Goal: Task Accomplishment & Management: Complete application form

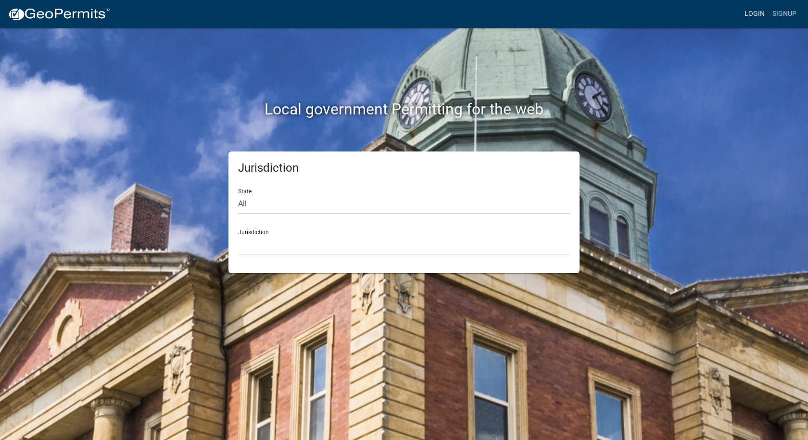
click at [766, 10] on link "Login" at bounding box center [755, 14] width 28 height 18
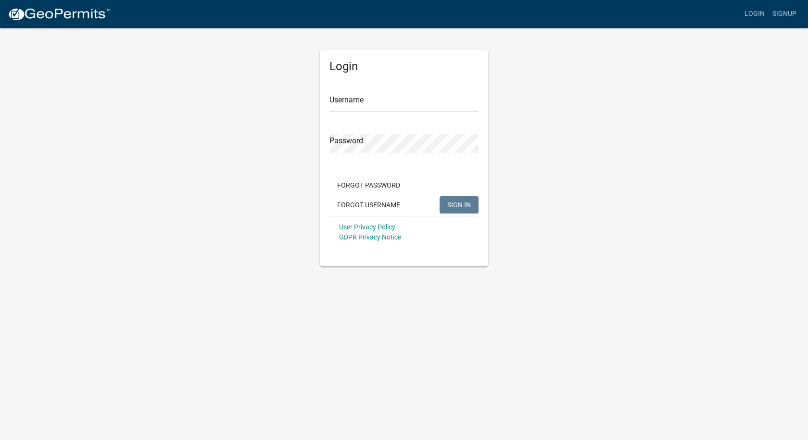
drag, startPoint x: 436, startPoint y: 88, endPoint x: 435, endPoint y: 104, distance: 16.9
click at [437, 92] on div "Username" at bounding box center [403, 95] width 149 height 33
click at [434, 105] on input "Username" at bounding box center [403, 103] width 149 height 20
type input "[PERSON_NAME][EMAIL_ADDRESS][PERSON_NAME][DOMAIN_NAME]"
click at [440, 196] on button "SIGN IN" at bounding box center [459, 204] width 39 height 17
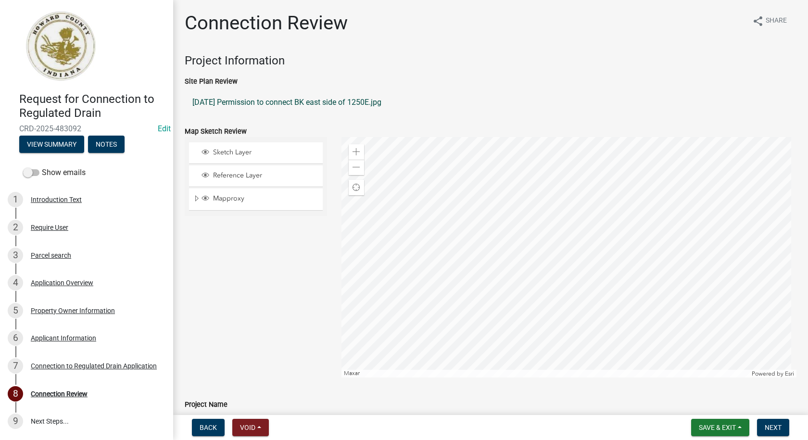
click at [244, 100] on link "[DATE] Permission to connect BK east side of 1250E.jpg" at bounding box center [491, 102] width 612 height 23
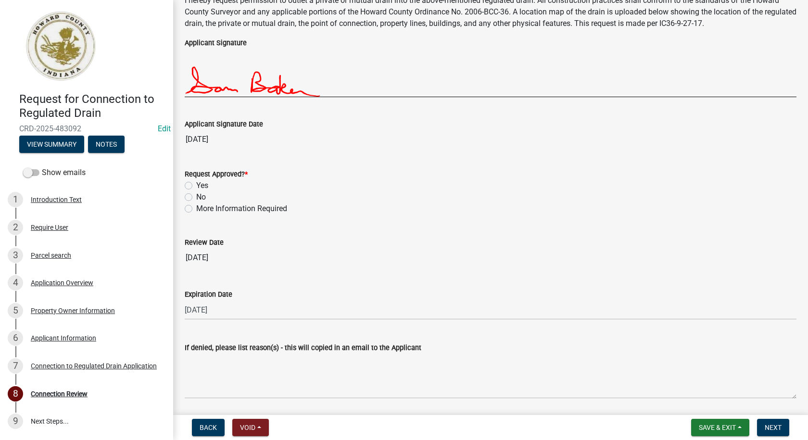
scroll to position [1683, 0]
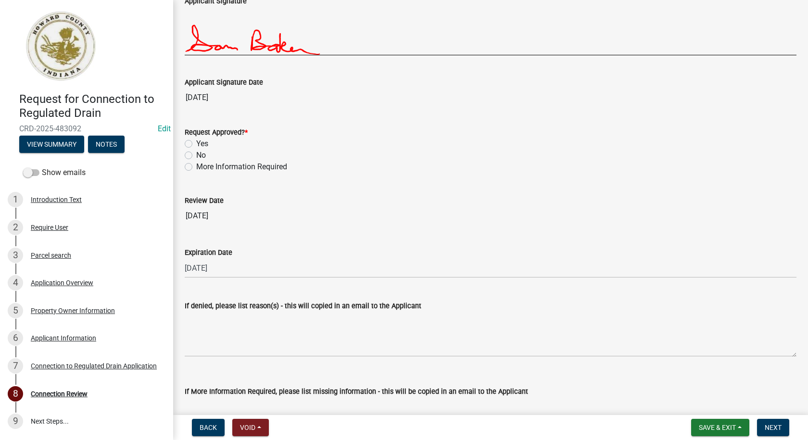
click at [196, 143] on label "Yes" at bounding box center [202, 144] width 12 height 12
click at [196, 143] on input "Yes" at bounding box center [199, 141] width 6 height 6
radio input "true"
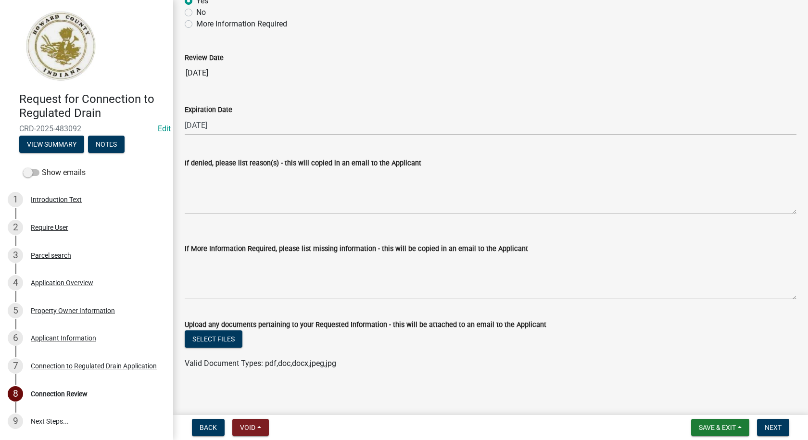
scroll to position [1830, 0]
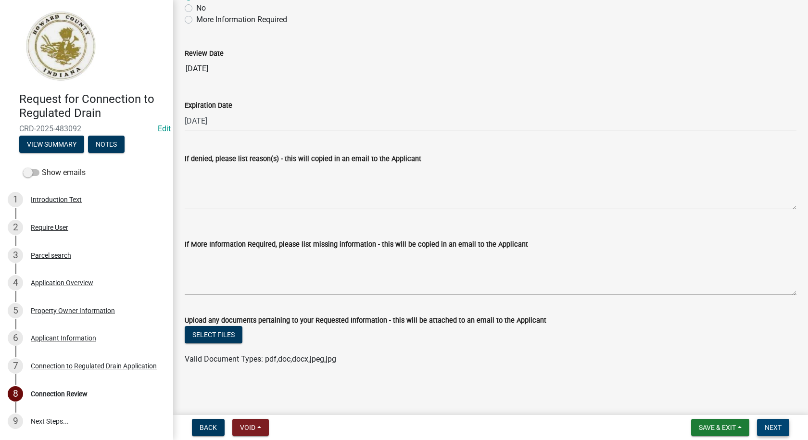
click at [773, 424] on span "Next" at bounding box center [773, 428] width 17 height 8
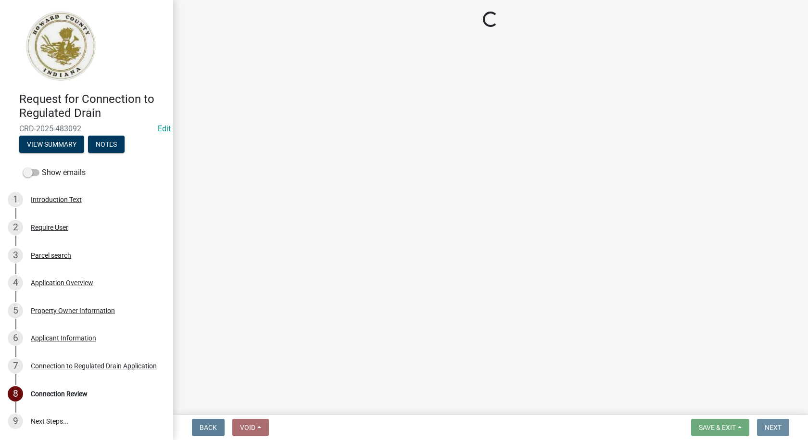
scroll to position [0, 0]
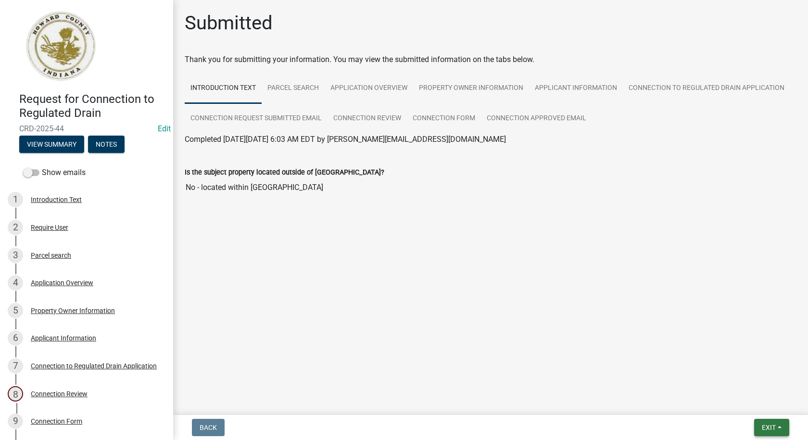
click at [781, 426] on button "Exit" at bounding box center [771, 427] width 35 height 17
click at [745, 401] on button "Save & Exit" at bounding box center [750, 402] width 77 height 23
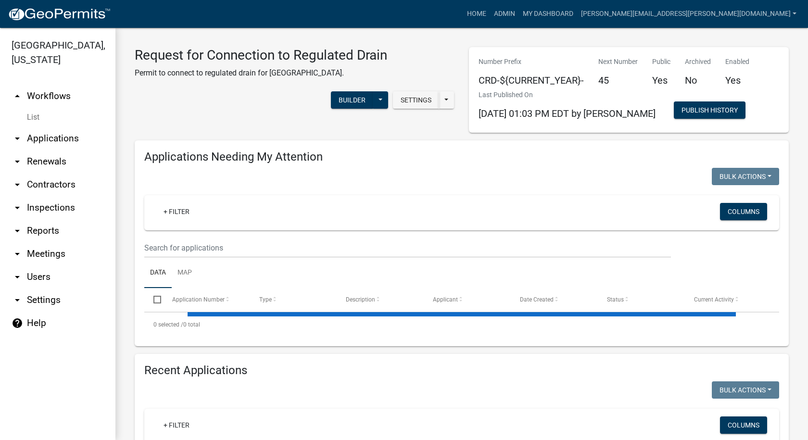
select select "1: 25"
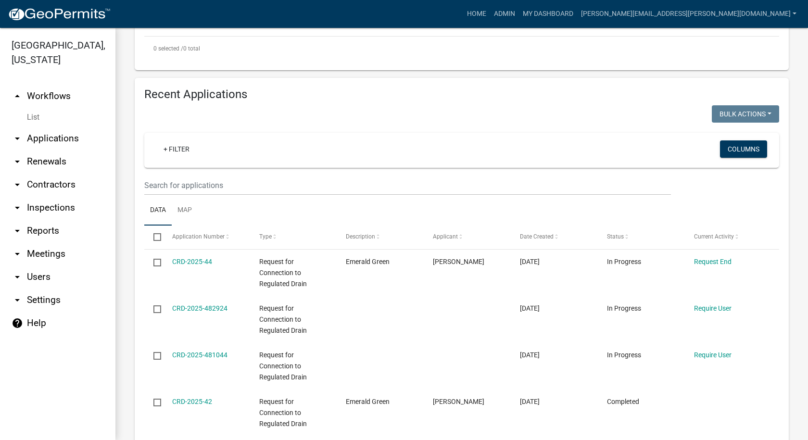
scroll to position [337, 0]
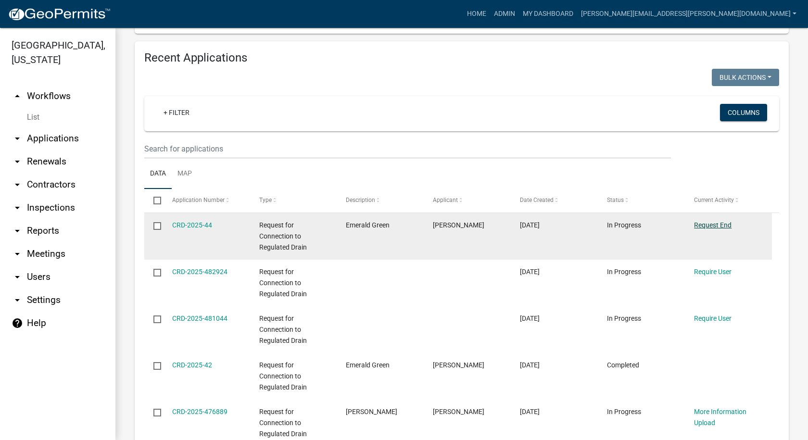
click at [707, 225] on link "Request End" at bounding box center [713, 225] width 38 height 8
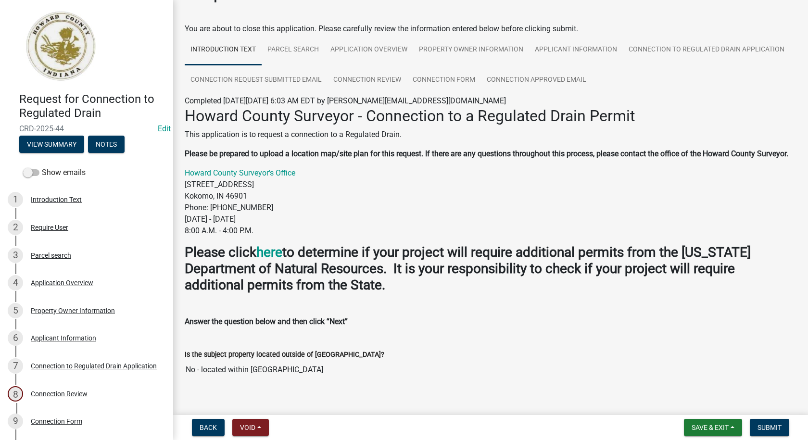
scroll to position [67, 0]
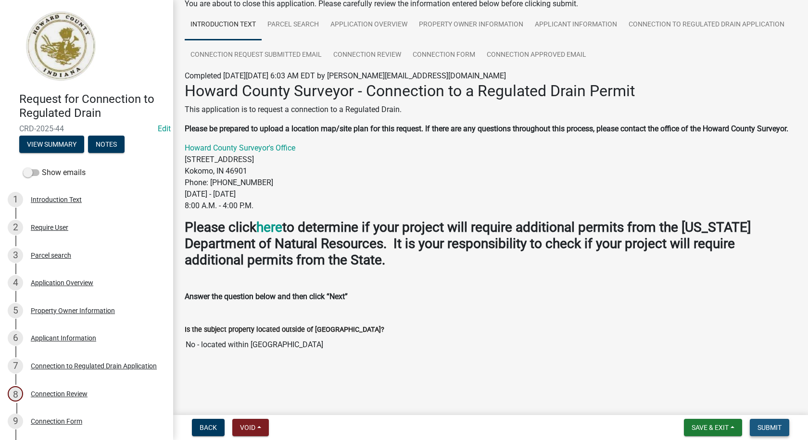
click at [773, 428] on span "Submit" at bounding box center [769, 428] width 24 height 8
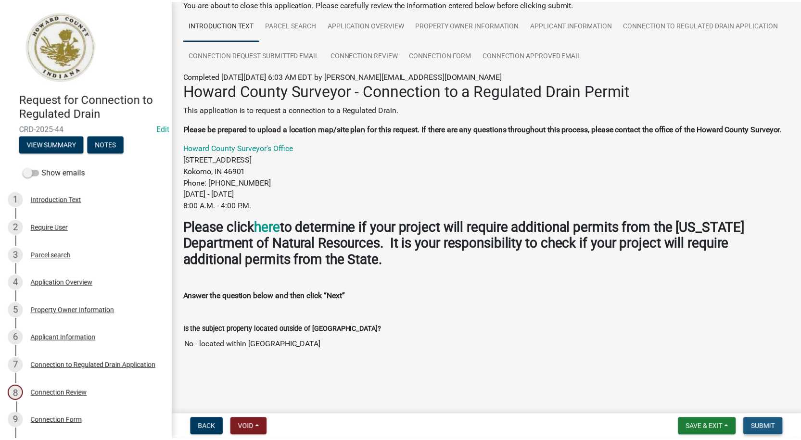
scroll to position [0, 0]
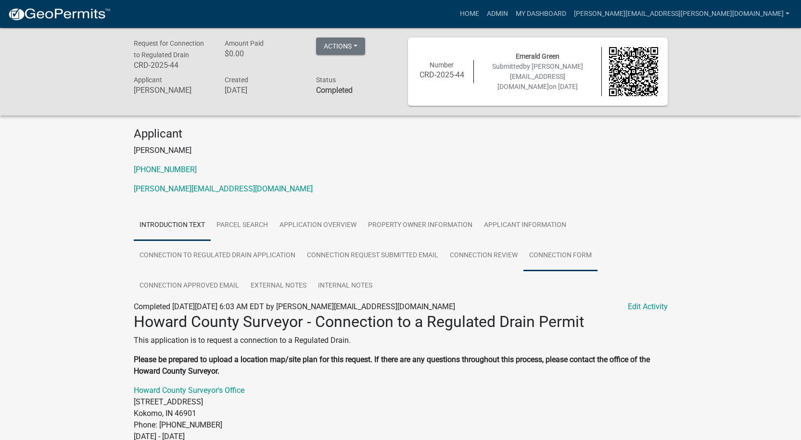
click at [567, 255] on link "Connection Form" at bounding box center [560, 255] width 74 height 31
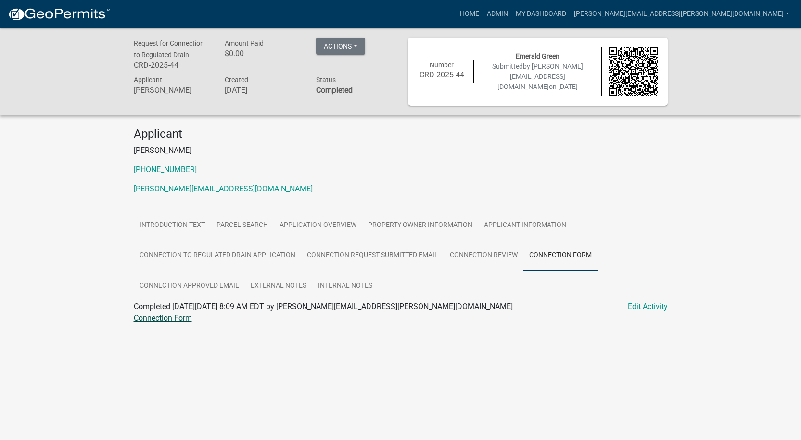
click at [176, 319] on link "Connection Form" at bounding box center [163, 318] width 58 height 9
